Goal: Task Accomplishment & Management: Use online tool/utility

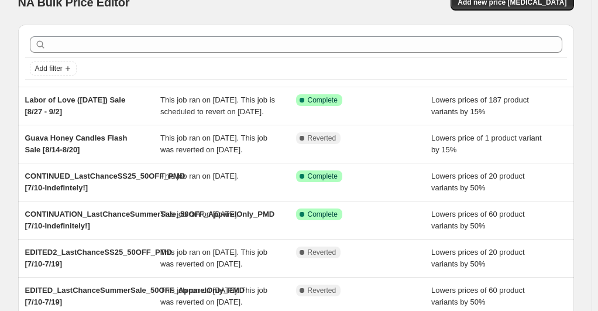
scroll to position [30, 0]
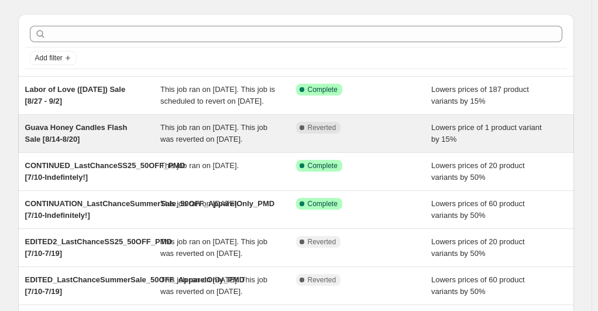
click at [468, 145] on div "Lowers price of 1 product variant by 15%" at bounding box center [499, 133] width 136 height 23
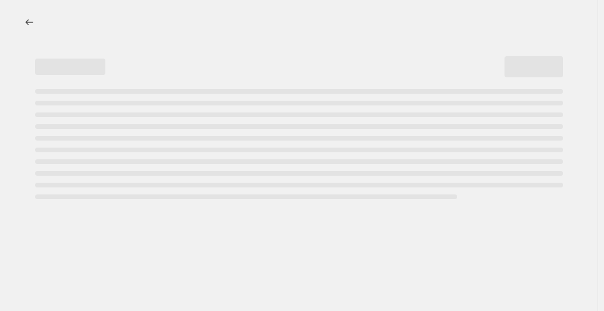
select select "percentage"
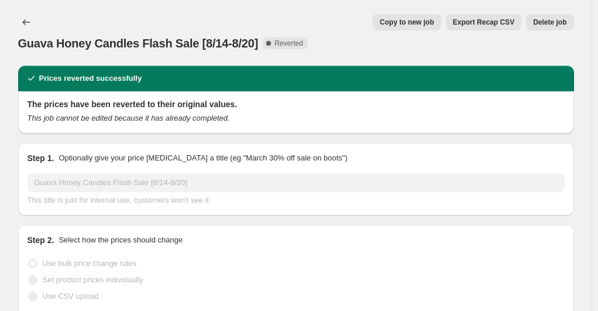
click at [37, 24] on div at bounding box center [27, 22] width 19 height 16
click at [32, 23] on icon "Price change jobs" at bounding box center [26, 22] width 12 height 12
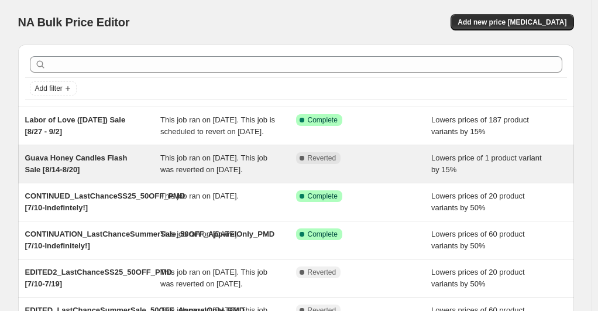
click at [75, 173] on span "Guava Honey Candles Flash Sale [8/14-8/20]" at bounding box center [76, 163] width 102 height 20
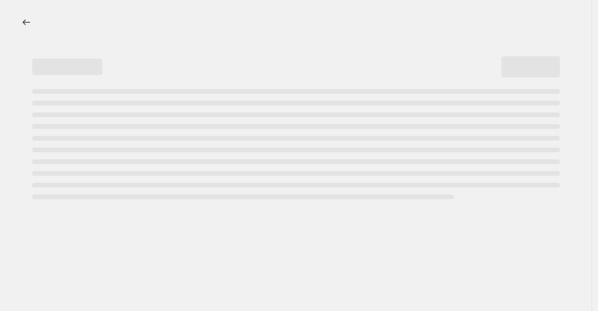
select select "percentage"
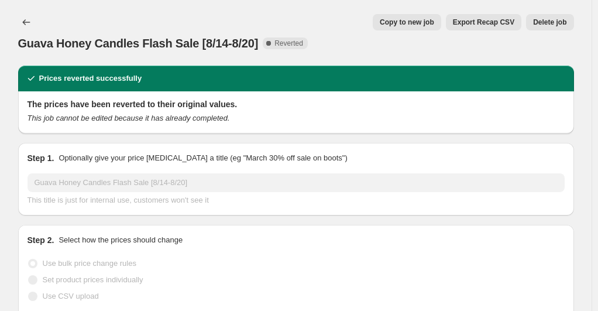
click at [477, 25] on span "Export Recap CSV" at bounding box center [483, 22] width 61 height 9
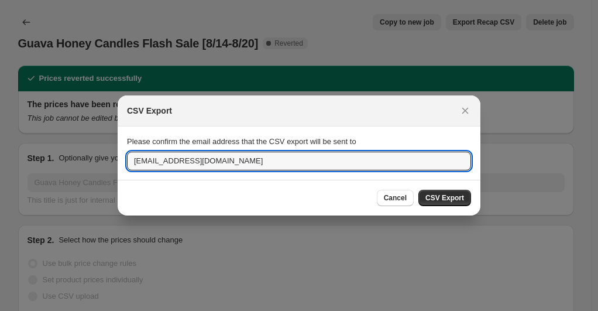
drag, startPoint x: 189, startPoint y: 159, endPoint x: 72, endPoint y: 148, distance: 118.1
type input "[EMAIL_ADDRESS][DOMAIN_NAME]"
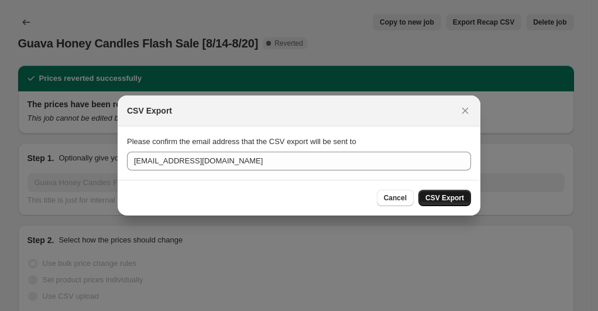
click at [450, 194] on span "CSV Export" at bounding box center [444, 197] width 39 height 9
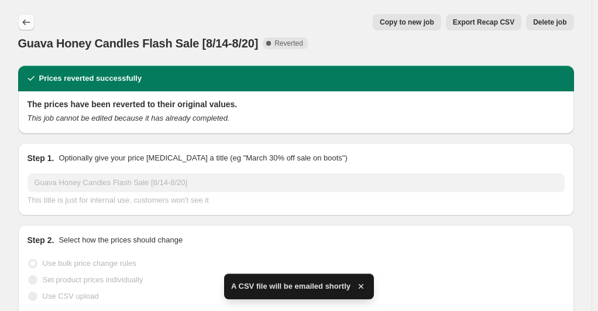
click at [29, 21] on icon "Price change jobs" at bounding box center [26, 22] width 12 height 12
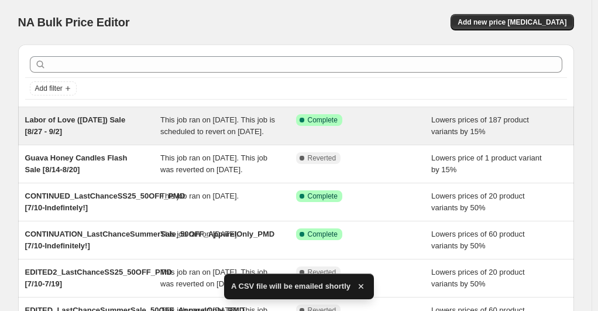
click at [103, 137] on div "Labor of Love ([DATE]) Sale [8/27 - 9/2]" at bounding box center [93, 125] width 136 height 23
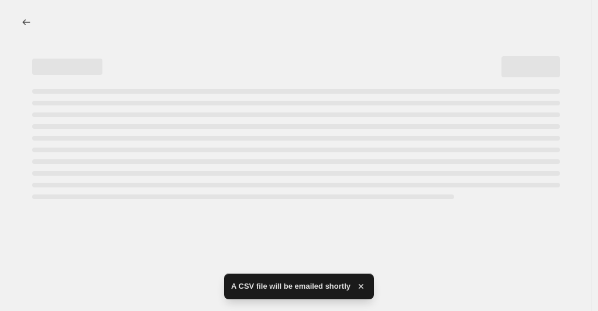
select select "percentage"
select select "collection"
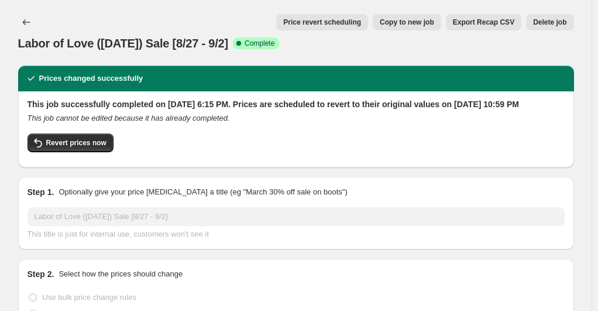
click at [488, 25] on span "Export Recap CSV" at bounding box center [483, 22] width 61 height 9
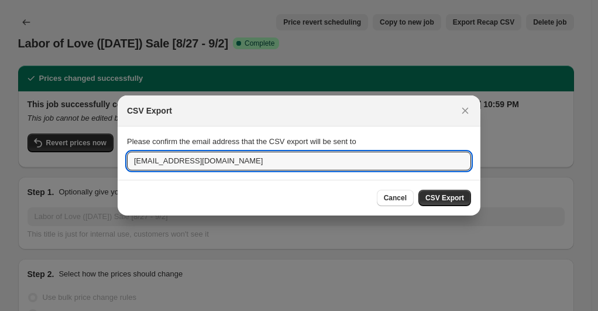
drag, startPoint x: 188, startPoint y: 157, endPoint x: 40, endPoint y: 150, distance: 148.7
type input "[EMAIL_ADDRESS][DOMAIN_NAME]"
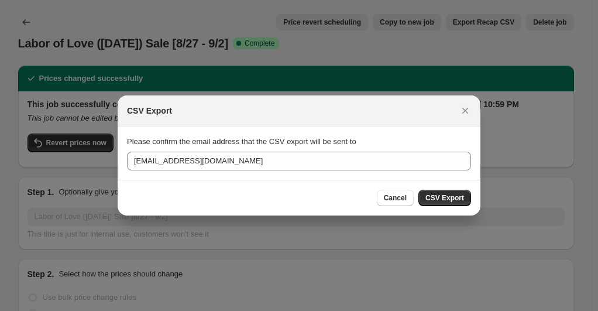
click at [466, 192] on button "CSV Export" at bounding box center [444, 197] width 53 height 16
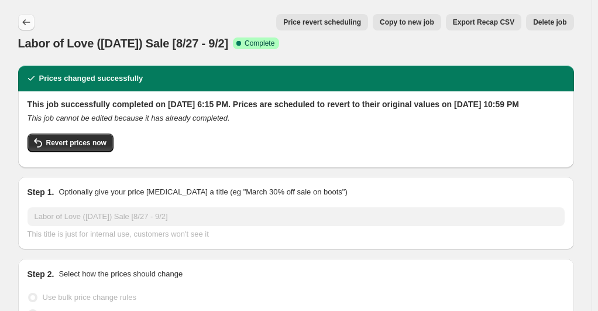
click at [30, 22] on icon "Price change jobs" at bounding box center [26, 22] width 8 height 6
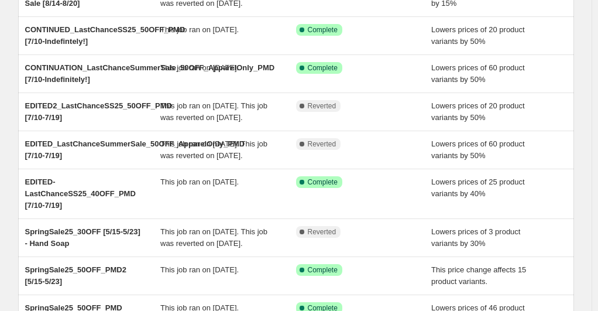
scroll to position [163, 0]
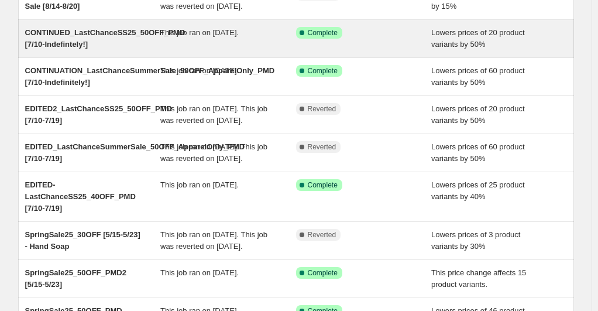
click at [363, 50] on div "Success Complete Complete" at bounding box center [364, 38] width 136 height 23
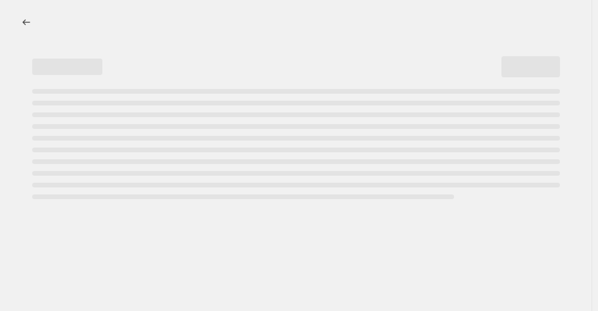
select select "percentage"
select select "tag"
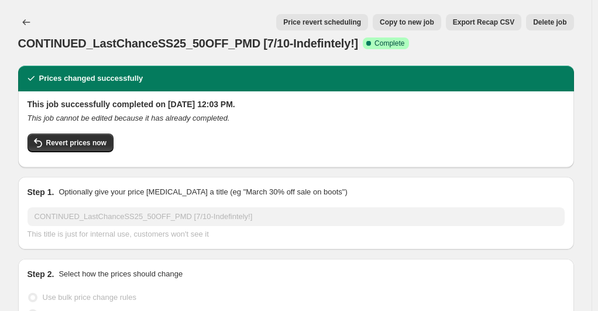
click at [484, 27] on button "Export Recap CSV" at bounding box center [483, 22] width 75 height 16
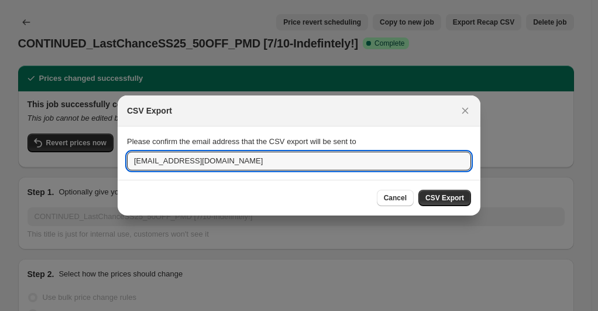
drag, startPoint x: 188, startPoint y: 161, endPoint x: 91, endPoint y: 140, distance: 99.5
type input "[EMAIL_ADDRESS][DOMAIN_NAME]"
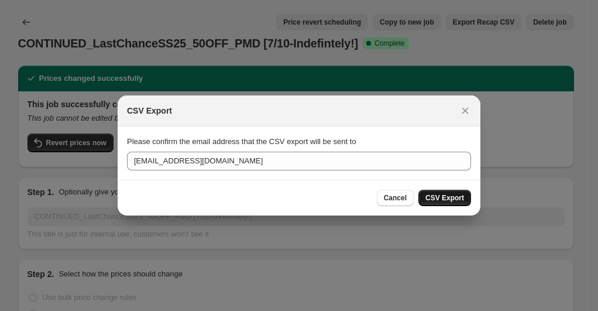
click at [460, 199] on span "CSV Export" at bounding box center [444, 197] width 39 height 9
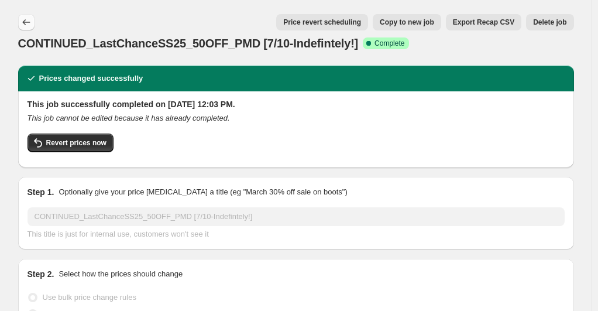
click at [29, 21] on icon "Price change jobs" at bounding box center [26, 22] width 12 height 12
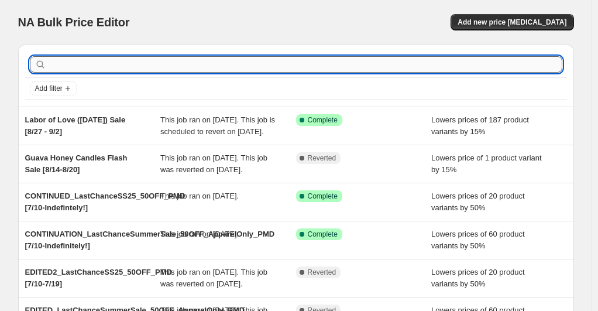
click at [204, 60] on input "text" at bounding box center [305, 64] width 513 height 16
type input "springsale"
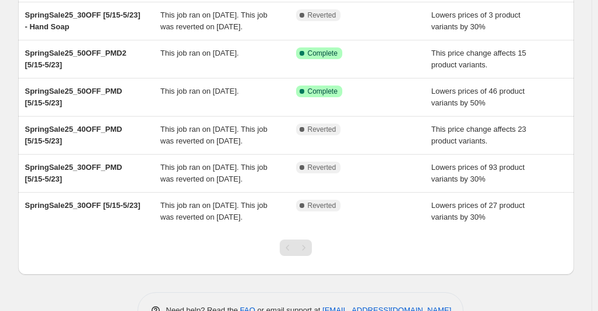
scroll to position [79, 0]
